Goal: Share content: Share content

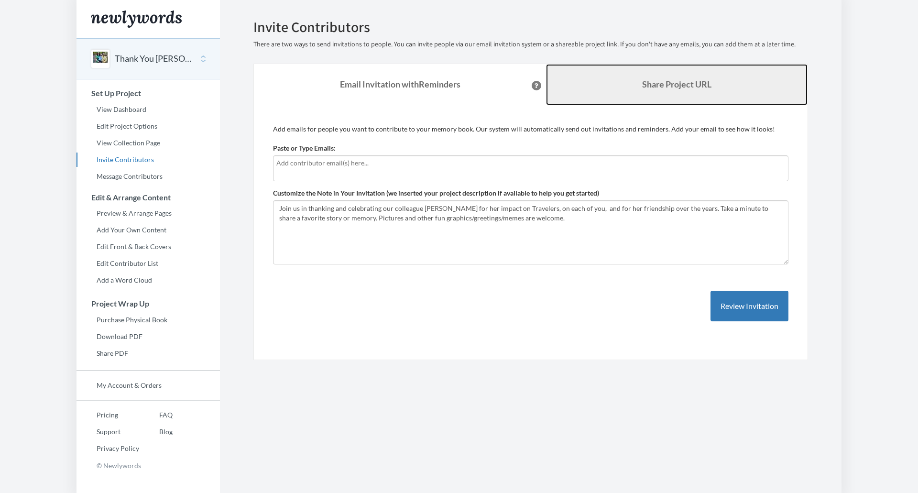
click at [671, 90] on link "Share Project URL" at bounding box center [676, 84] width 261 height 41
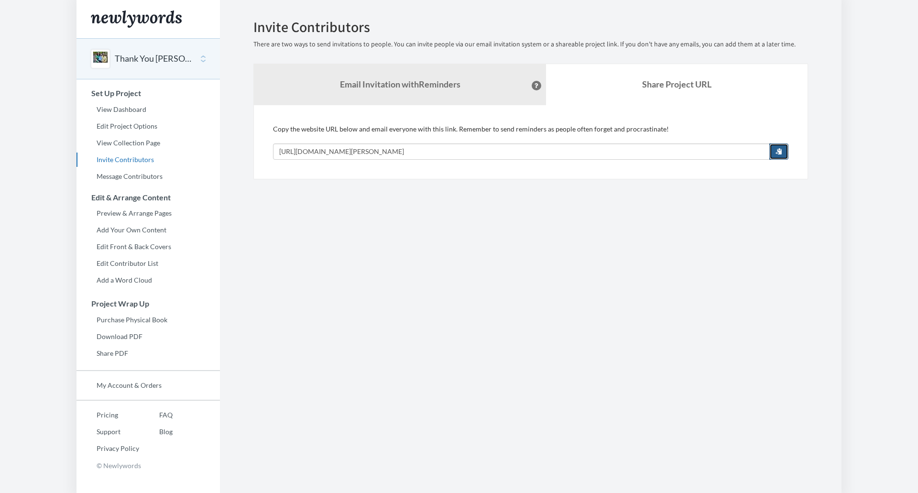
click at [778, 150] on span "button" at bounding box center [778, 151] width 7 height 7
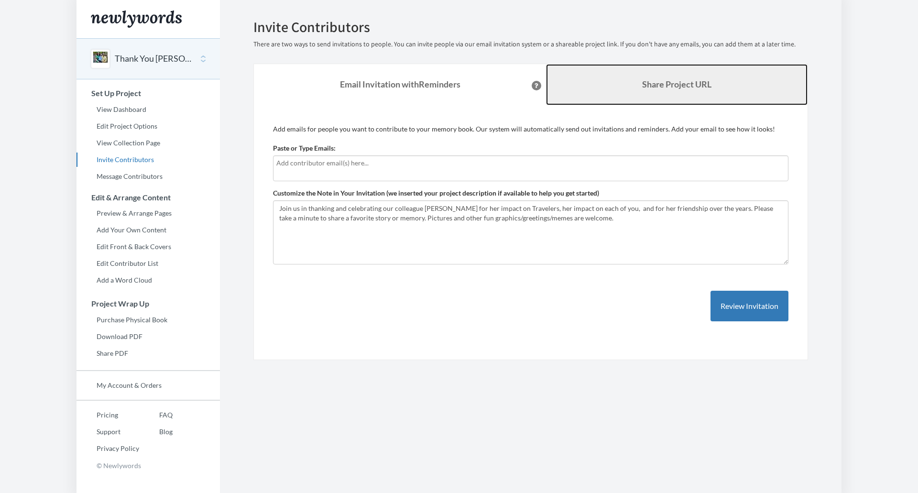
click at [634, 89] on link "Share Project URL" at bounding box center [676, 84] width 261 height 41
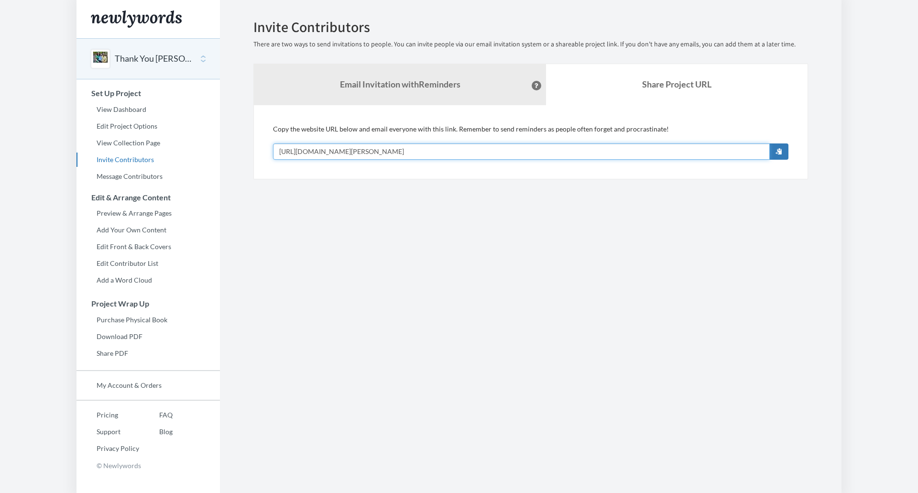
click at [495, 147] on input "[URL][DOMAIN_NAME][PERSON_NAME]" at bounding box center [521, 151] width 497 height 16
